Goal: Use online tool/utility: Utilize a website feature to perform a specific function

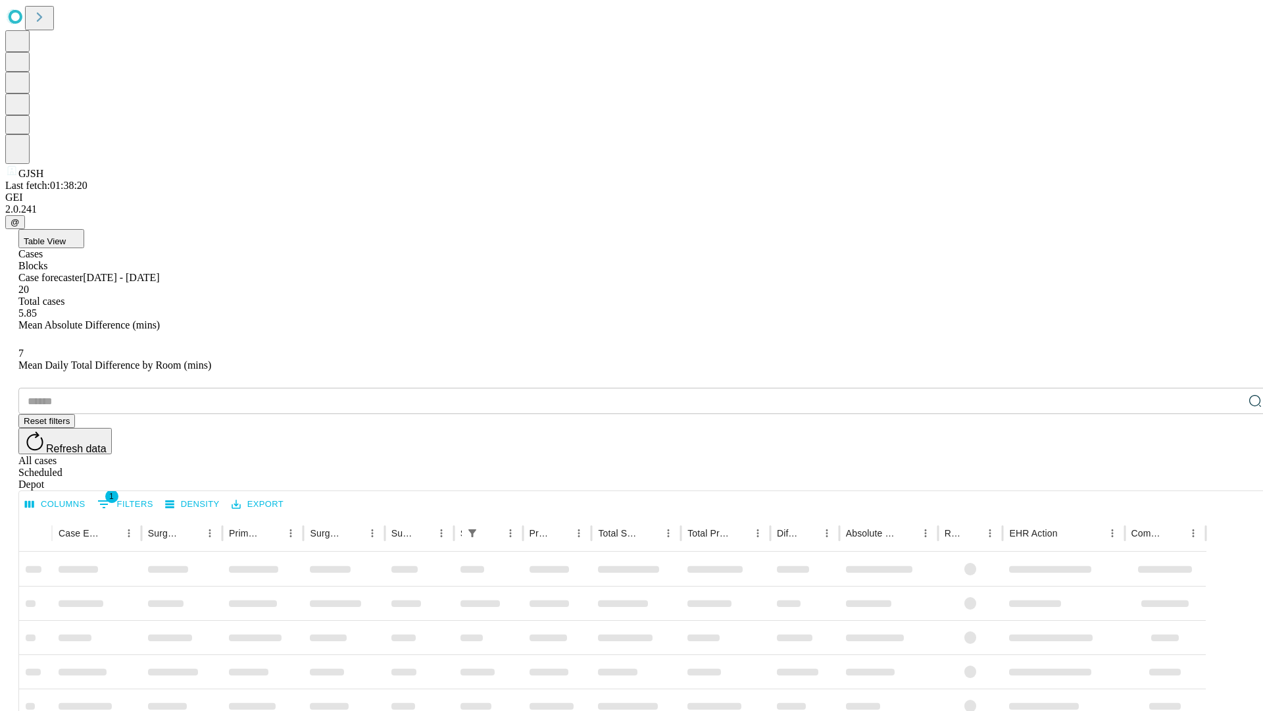
click at [66, 236] on span "Table View" at bounding box center [45, 241] width 42 height 10
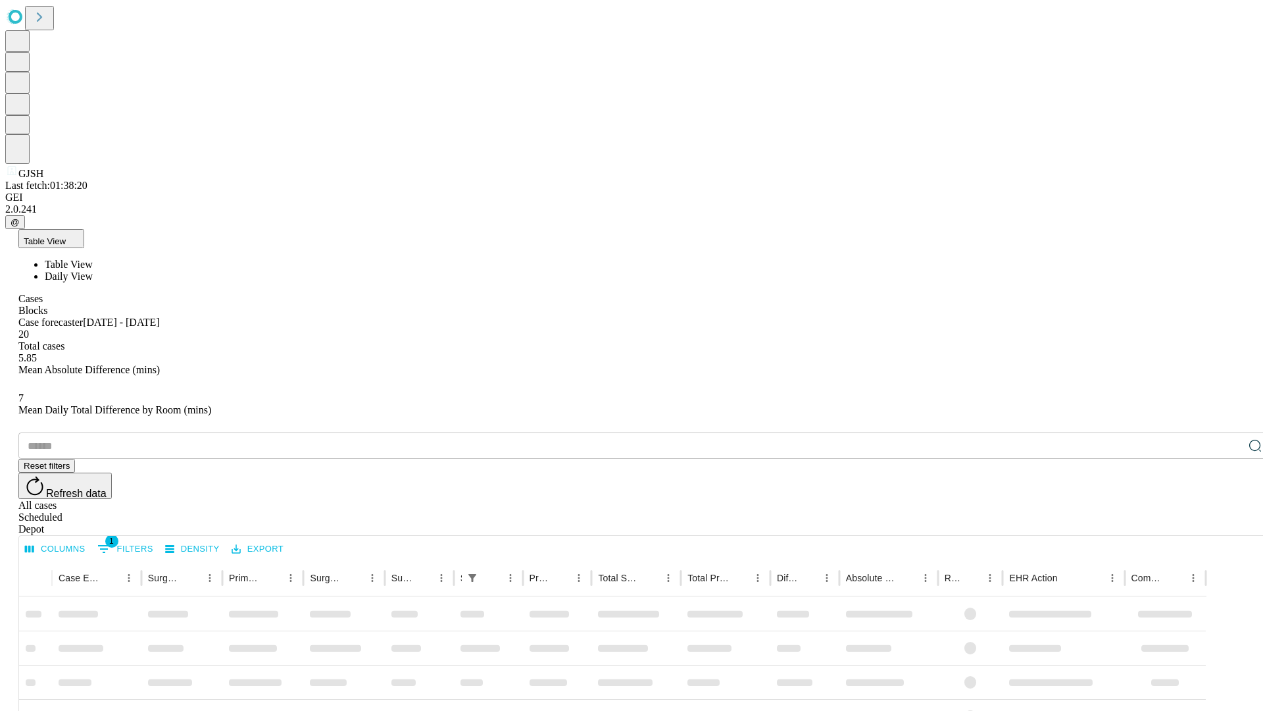
click at [93, 270] on span "Daily View" at bounding box center [69, 275] width 48 height 11
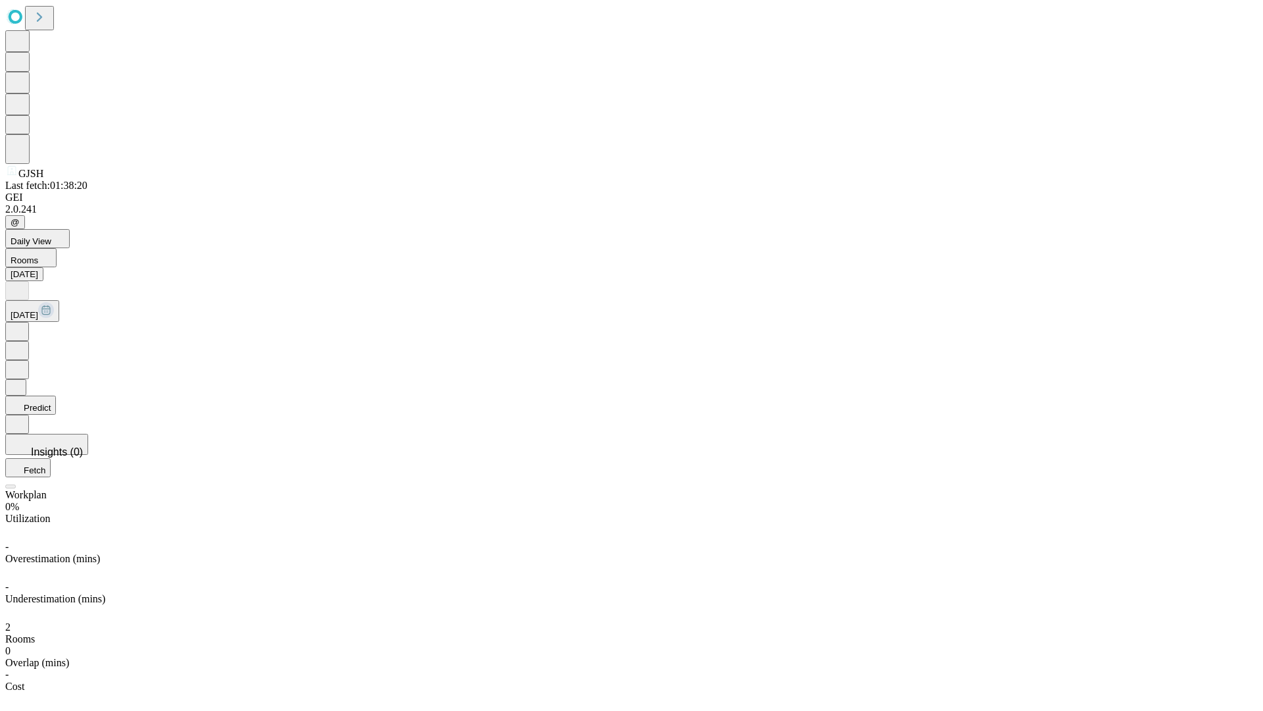
click at [56, 395] on button "Predict" at bounding box center [30, 404] width 51 height 19
